Goal: Information Seeking & Learning: Learn about a topic

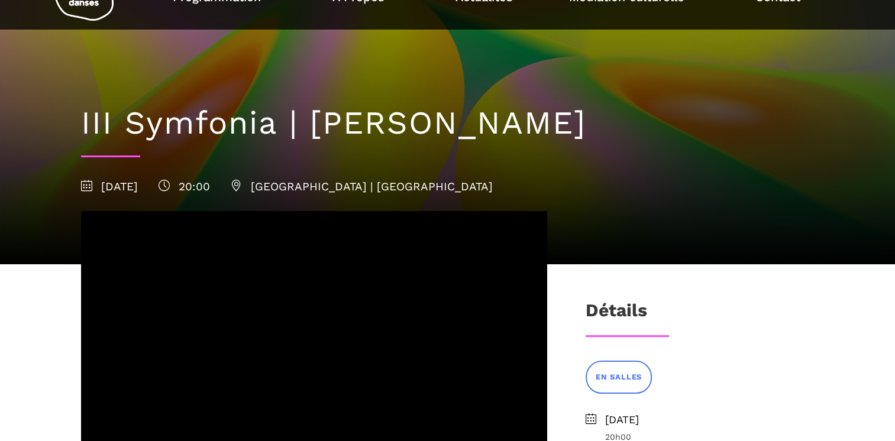
scroll to position [118, 0]
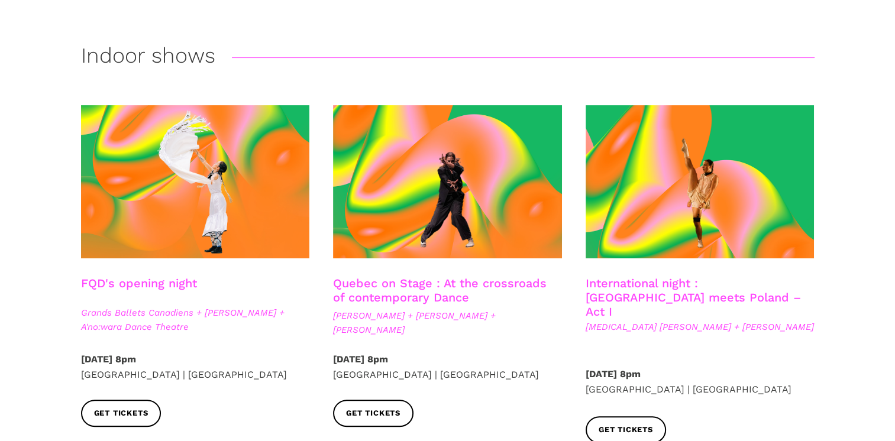
scroll to position [296, 0]
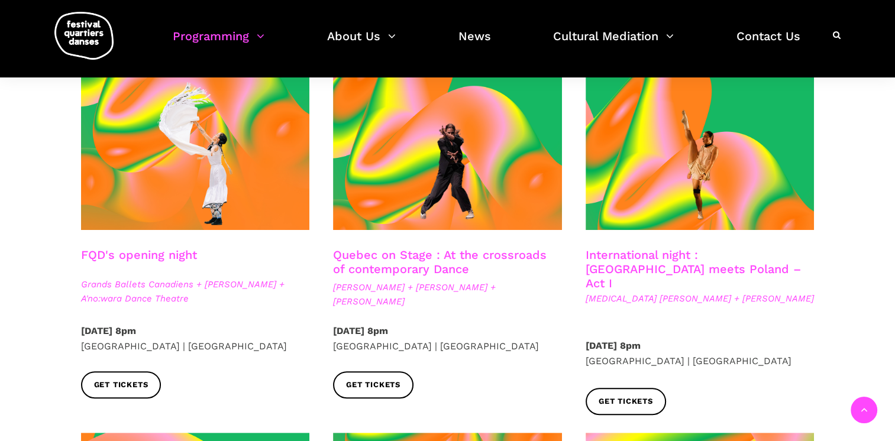
click at [409, 262] on link "Quebec on Stage : At the crossroads of contemporary Dance" at bounding box center [440, 262] width 214 height 28
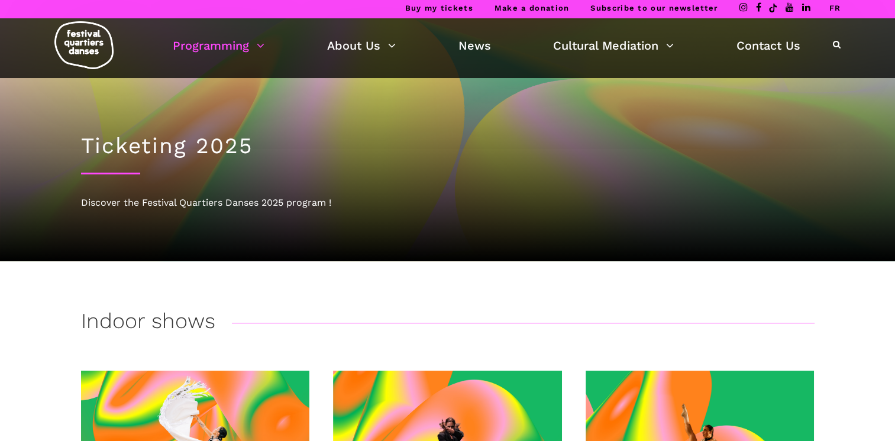
scroll to position [0, 0]
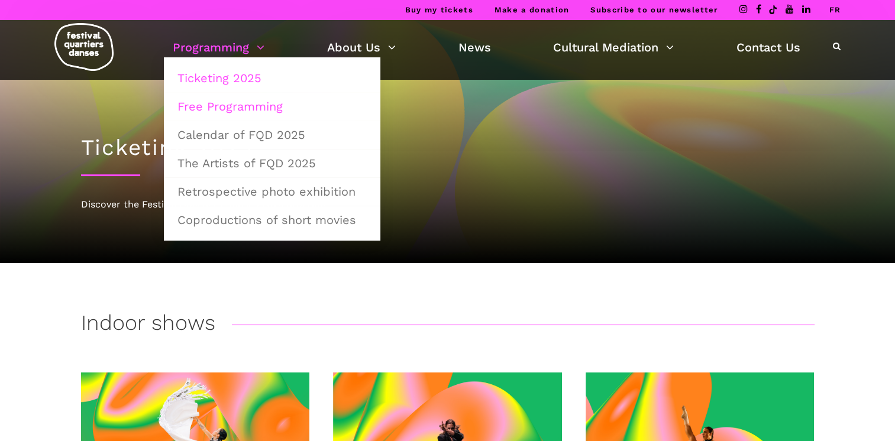
click at [247, 107] on link "Free Programming" at bounding box center [272, 106] width 204 height 27
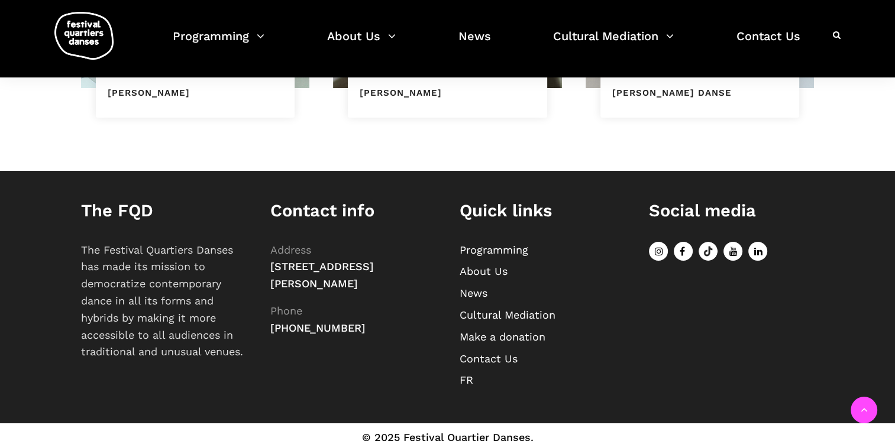
scroll to position [1006, 0]
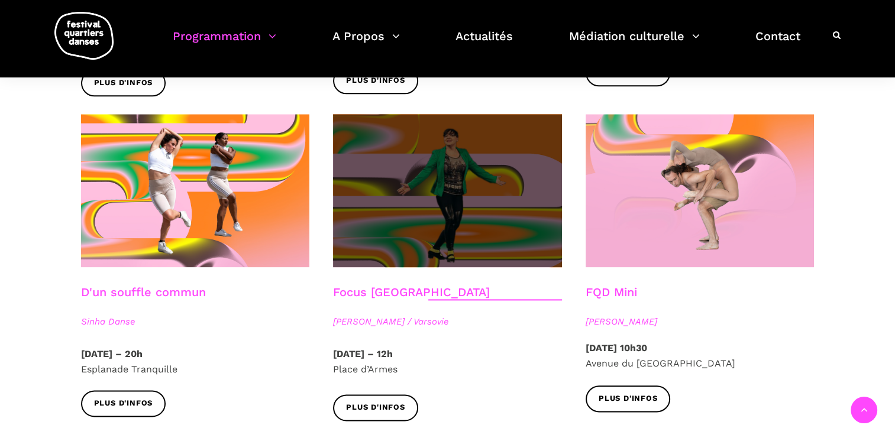
scroll to position [1302, 0]
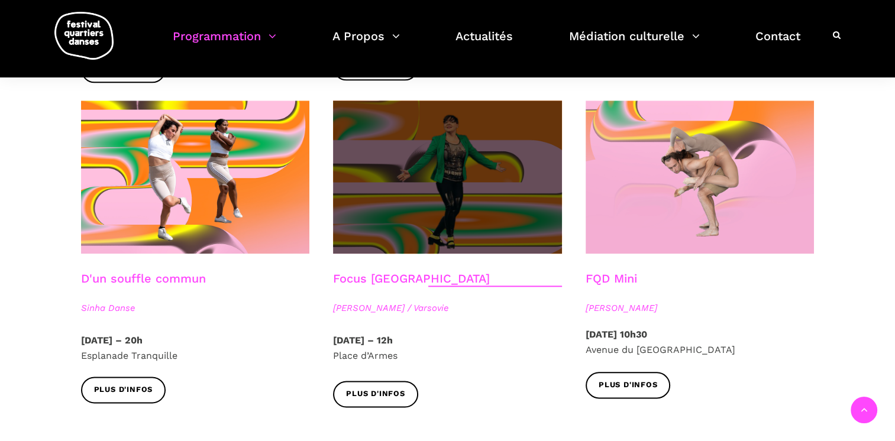
click at [471, 191] on span at bounding box center [447, 177] width 229 height 153
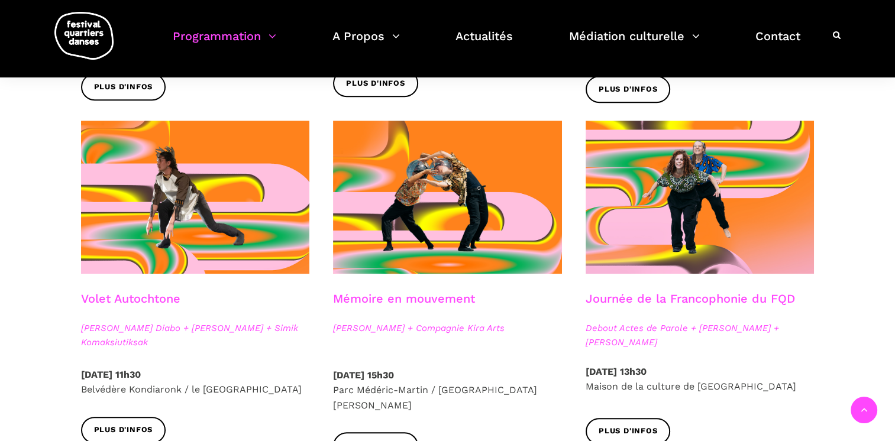
scroll to position [533, 0]
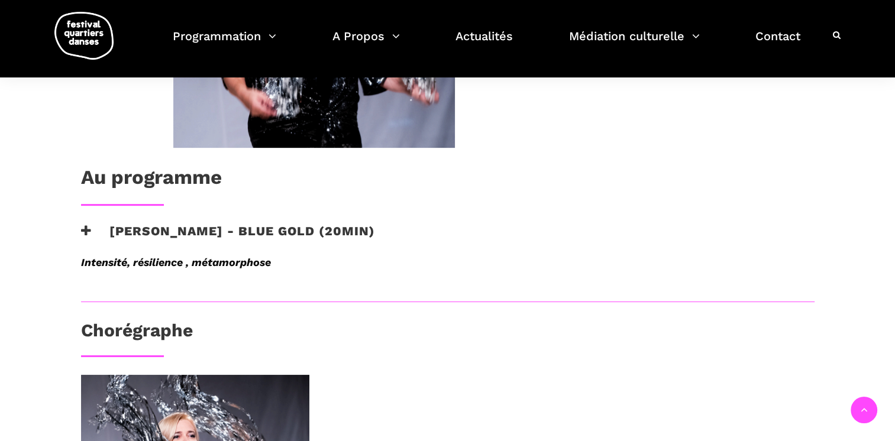
scroll to position [533, 0]
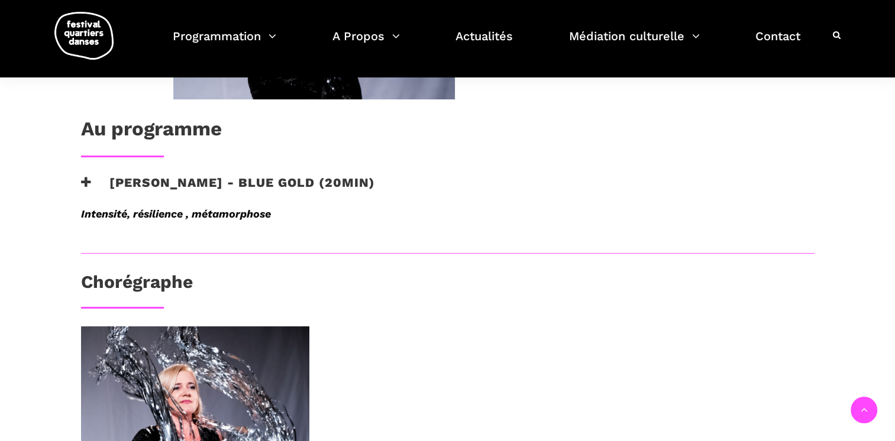
drag, startPoint x: 86, startPoint y: 181, endPoint x: 93, endPoint y: 186, distance: 9.0
click at [86, 181] on icon at bounding box center [86, 182] width 11 height 12
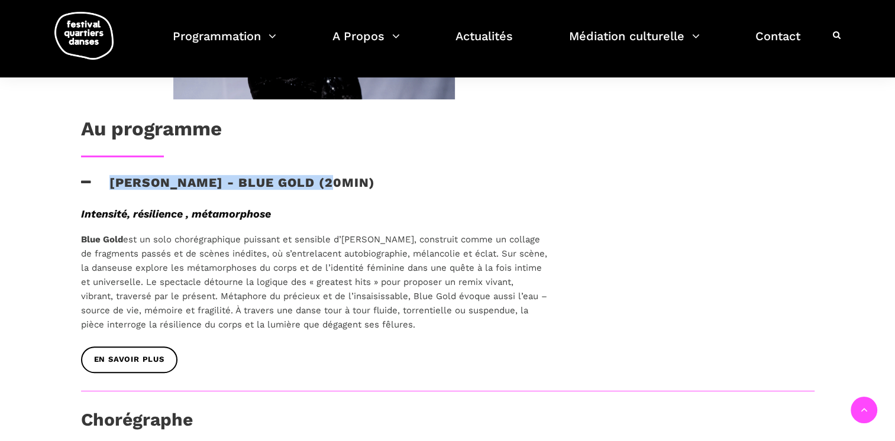
drag, startPoint x: 109, startPoint y: 182, endPoint x: 338, endPoint y: 188, distance: 229.0
click at [338, 188] on h3 "Agata Życzkowska - Blue Gold (20min)" at bounding box center [228, 190] width 294 height 30
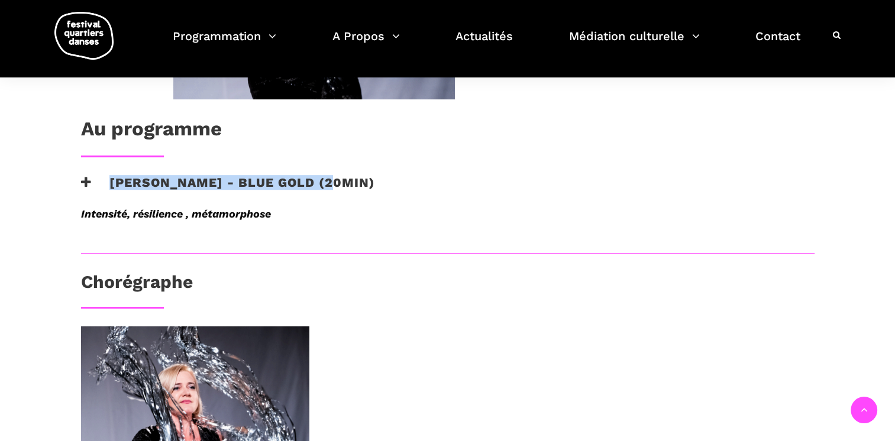
copy h3 "Agata Życzkowska - Blue Gold"
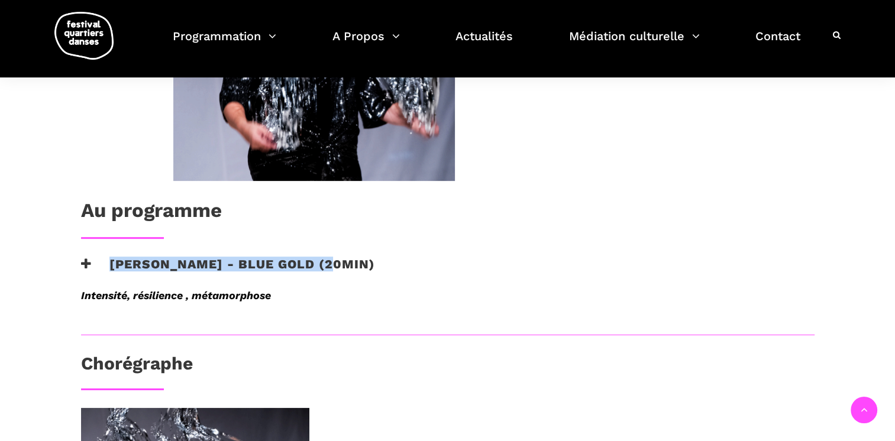
scroll to position [178, 0]
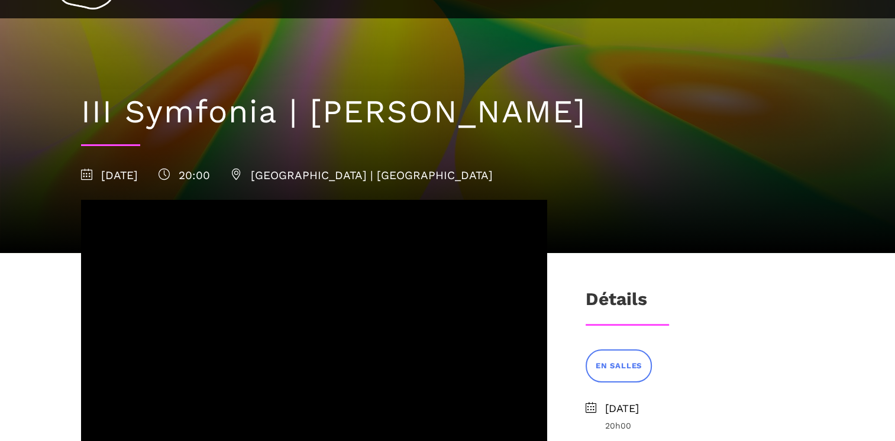
scroll to position [118, 0]
